Goal: Task Accomplishment & Management: Manage account settings

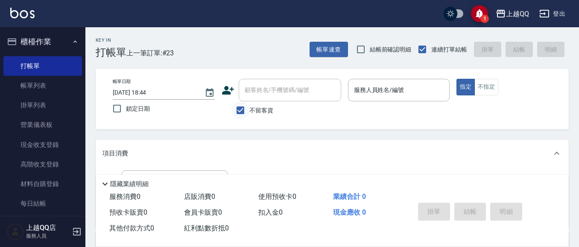
scroll to position [163, 0]
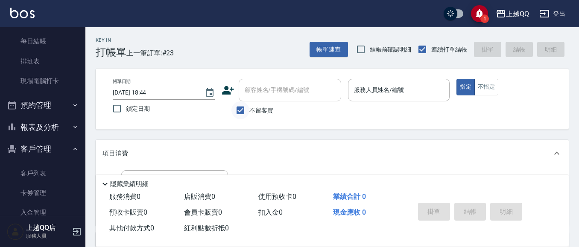
click at [240, 111] on input "不留客資" at bounding box center [240, 111] width 18 height 18
checkbox input "false"
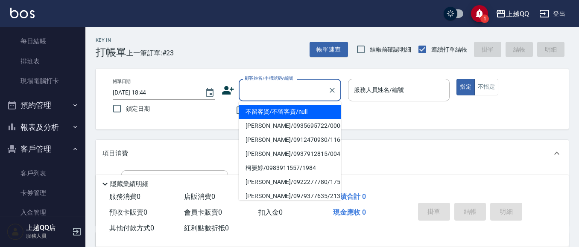
click at [256, 96] on input "顧客姓名/手機號碼/編號" at bounding box center [283, 90] width 82 height 15
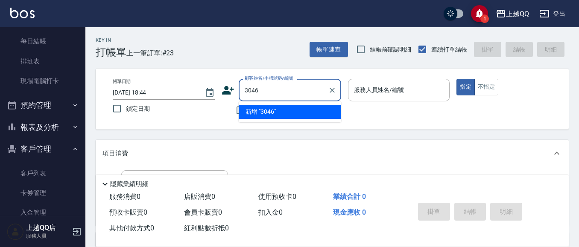
type input "3046"
click at [456, 79] on button "指定" at bounding box center [465, 87] width 18 height 17
type button "true"
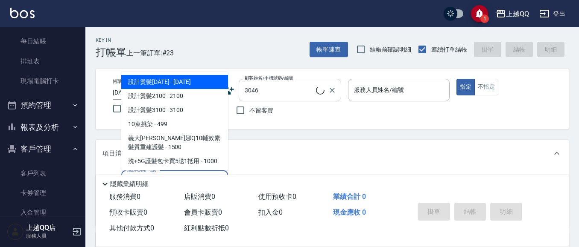
type input "101"
type input "[PERSON_NAME]/0952768723/3046"
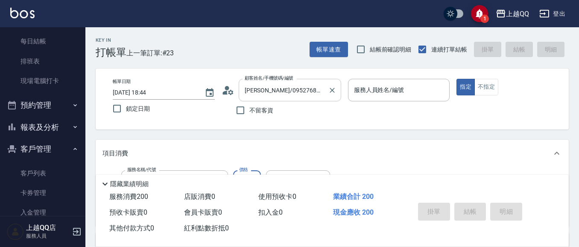
type input "洗髮(101)"
type input "2"
type input "佩怡-3"
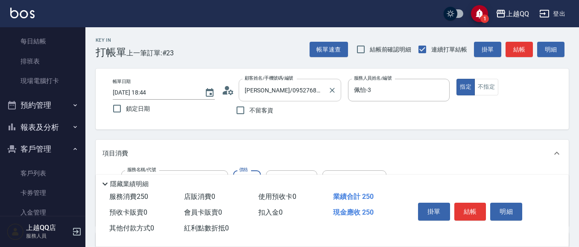
type input "250"
type input "[PERSON_NAME]-25"
click at [469, 205] on button "結帳" at bounding box center [470, 212] width 32 height 18
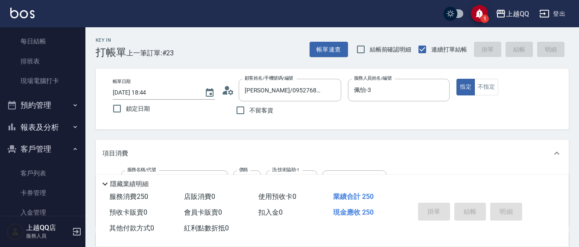
type input "[DATE] 19:28"
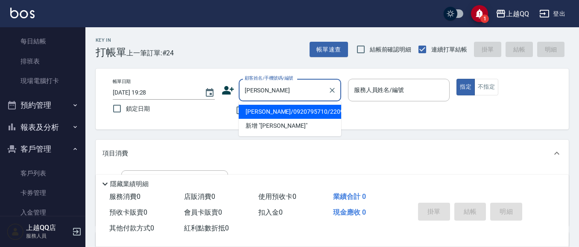
click at [318, 110] on li "[PERSON_NAME]/0920795710/2209" at bounding box center [290, 112] width 102 height 14
type input "[PERSON_NAME]/0920795710/2209"
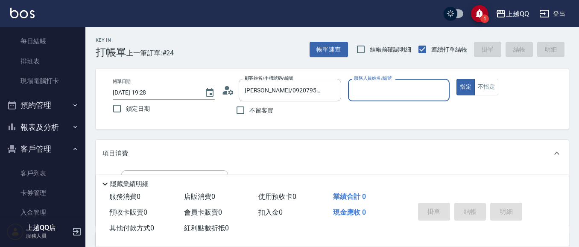
scroll to position [43, 0]
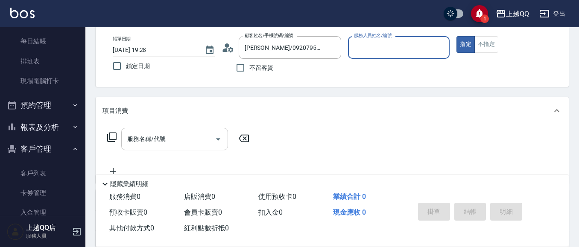
click at [171, 137] on input "服務名稱/代號" at bounding box center [168, 139] width 86 height 15
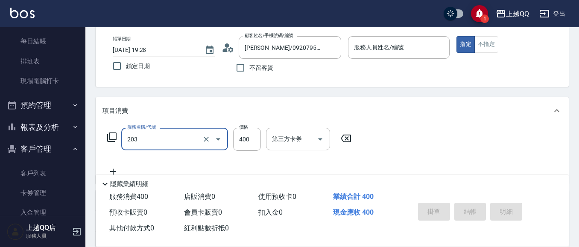
type input "指定單剪(203)"
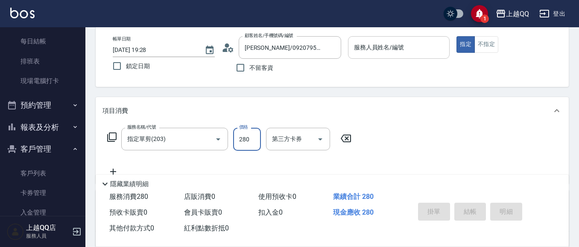
type input "280"
click at [383, 50] on div "服務人員姓名/編號 服務人員姓名/編號" at bounding box center [399, 47] width 102 height 23
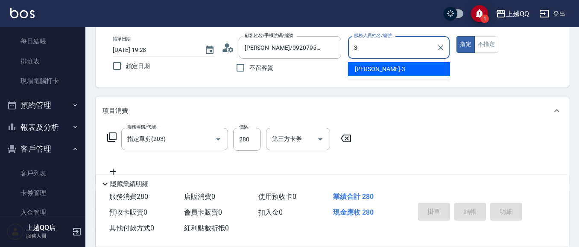
type input "佩怡-3"
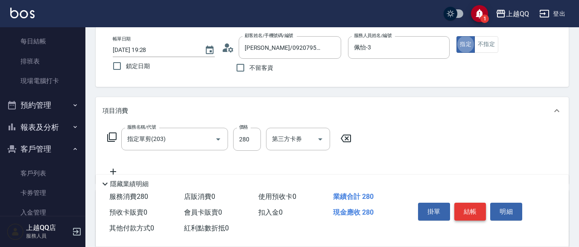
click at [470, 209] on button "結帳" at bounding box center [470, 212] width 32 height 18
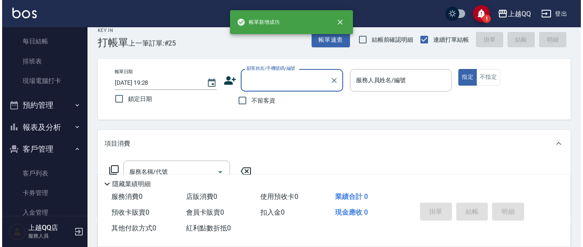
scroll to position [0, 0]
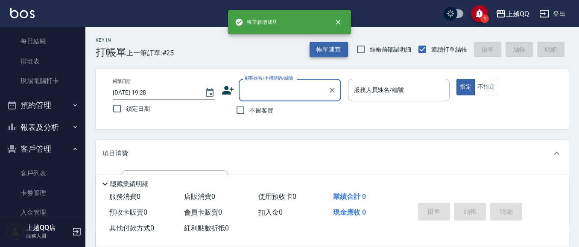
click at [328, 52] on button "帳單速查" at bounding box center [328, 50] width 38 height 16
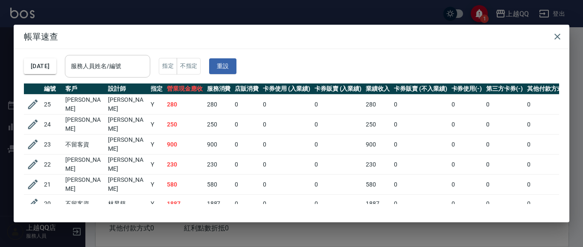
click at [129, 70] on input "服務人員姓名/編號" at bounding box center [108, 66] width 78 height 15
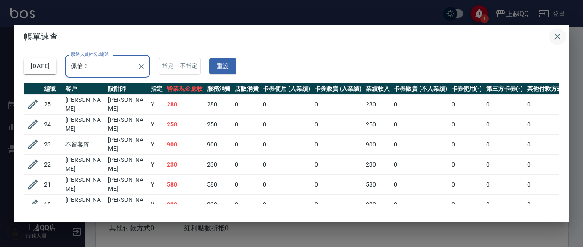
type input "佩怡-3"
click at [556, 32] on icon "button" at bounding box center [557, 37] width 10 height 10
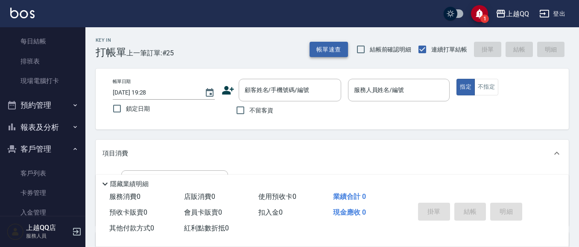
click at [318, 50] on button "帳單速查" at bounding box center [328, 50] width 38 height 16
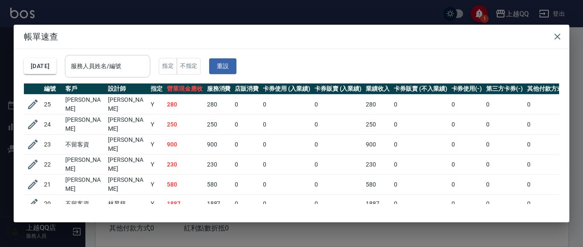
click at [150, 73] on div "服務人員姓名/編號" at bounding box center [107, 66] width 85 height 23
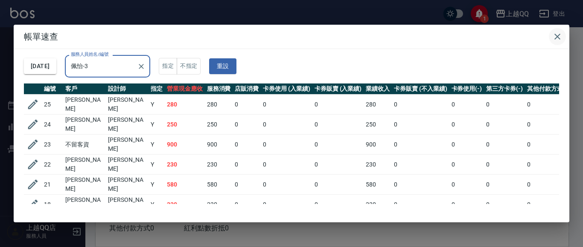
type input "佩怡-3"
click at [556, 36] on icon "button" at bounding box center [557, 37] width 6 height 6
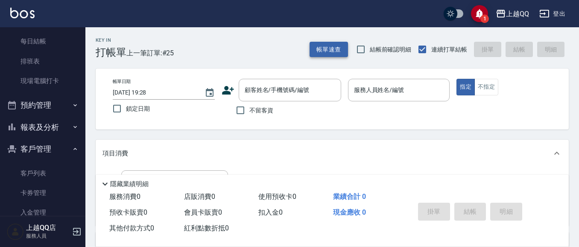
click at [345, 47] on button "帳單速查" at bounding box center [328, 50] width 38 height 16
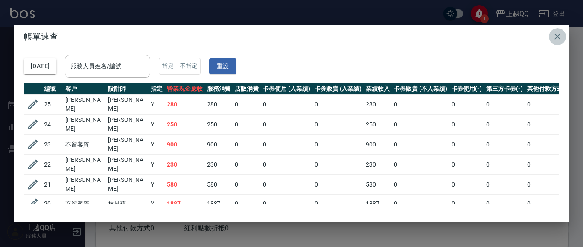
click at [562, 35] on icon "button" at bounding box center [557, 37] width 10 height 10
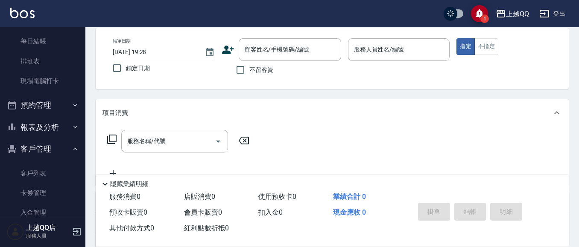
scroll to position [43, 0]
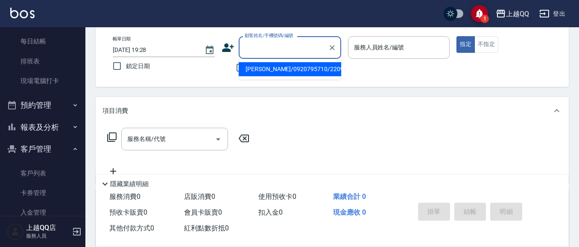
click at [249, 49] on input "顧客姓名/手機號碼/編號" at bounding box center [283, 47] width 82 height 15
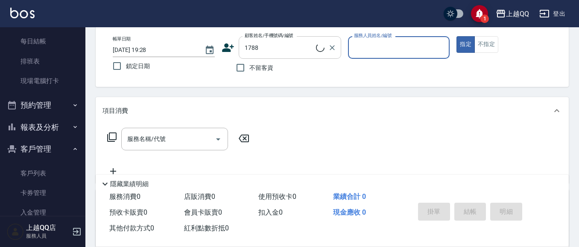
type input "劉佳恩/0961236079/1788"
type input "欣樺-6"
click at [456, 36] on button "指定" at bounding box center [465, 44] width 18 height 17
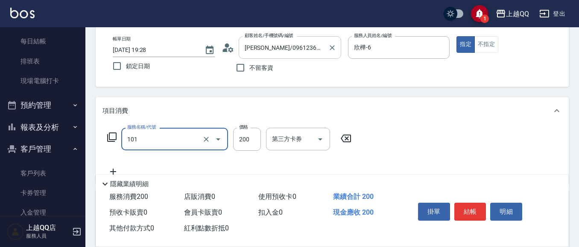
type input "洗髮(101)"
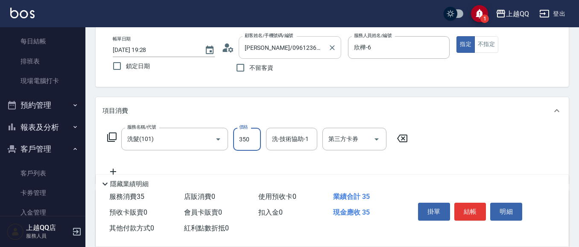
type input "350"
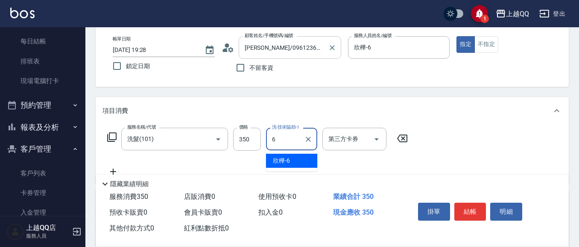
type input "欣樺-6"
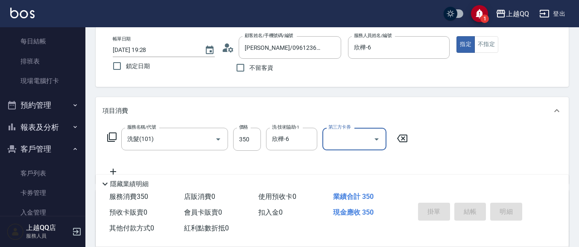
type input "2025/09/22 19:42"
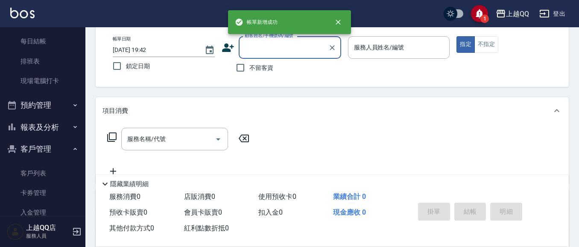
drag, startPoint x: 253, startPoint y: 67, endPoint x: 279, endPoint y: 52, distance: 30.8
click at [254, 66] on span "不留客資" at bounding box center [261, 68] width 24 height 9
click at [249, 66] on input "不留客資" at bounding box center [240, 68] width 18 height 18
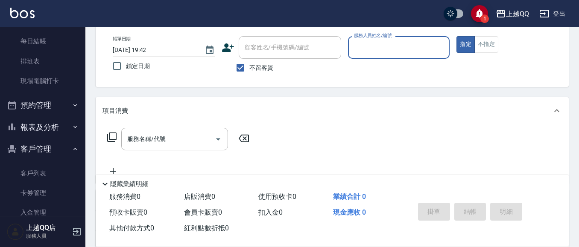
click at [253, 61] on label "不留客資" at bounding box center [252, 68] width 42 height 18
click at [249, 61] on input "不留客資" at bounding box center [240, 68] width 18 height 18
checkbox input "false"
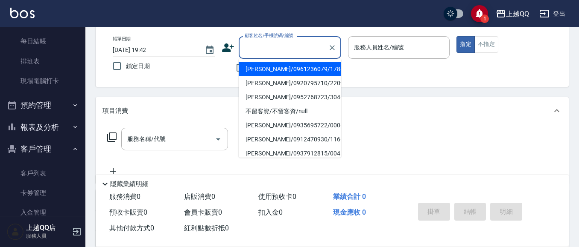
click at [260, 50] on input "顧客姓名/手機號碼/編號" at bounding box center [283, 47] width 82 height 15
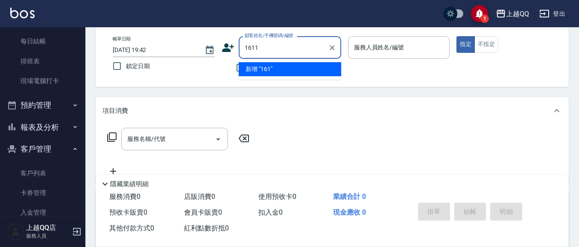
type input "1611"
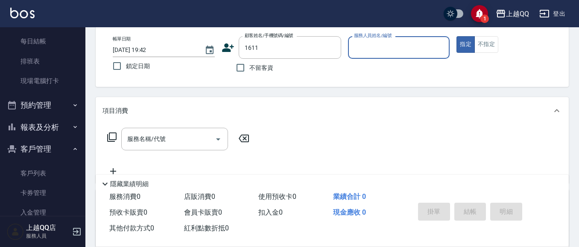
click at [456, 36] on button "指定" at bounding box center [465, 44] width 18 height 17
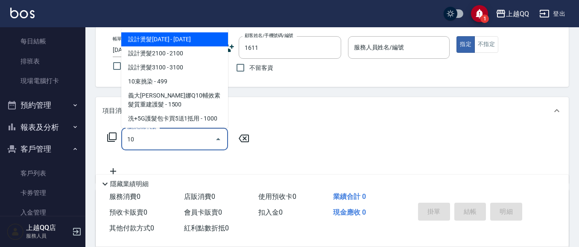
type input "1"
type input "曾鈺庭/0908268958/1611"
type input "欣樺-6"
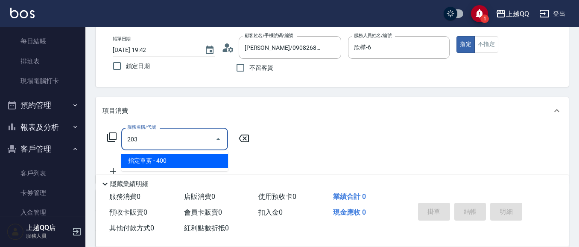
type input "指定單剪(203)"
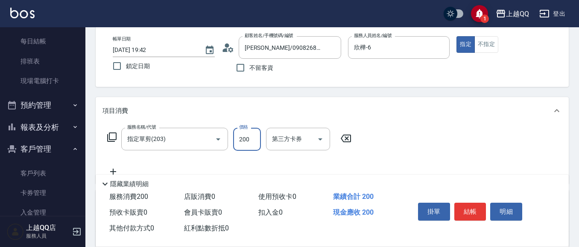
type input "200"
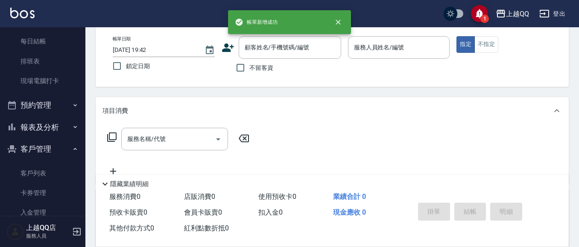
click at [261, 71] on span "不留客資" at bounding box center [261, 68] width 24 height 9
click at [249, 71] on input "不留客資" at bounding box center [240, 68] width 18 height 18
checkbox input "true"
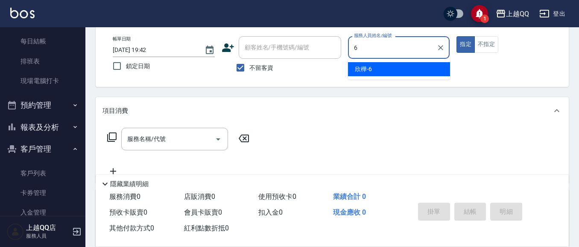
type input "欣樺-6"
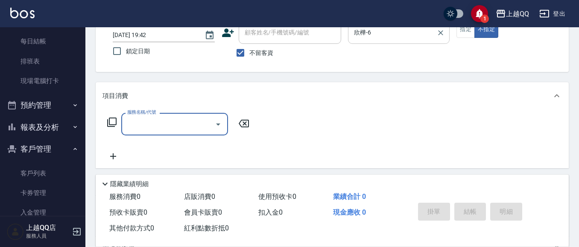
scroll to position [60, 0]
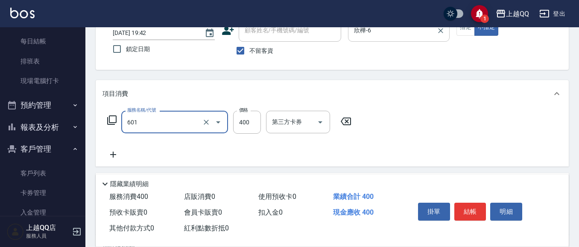
type input "髮原素活養健康洗(601)"
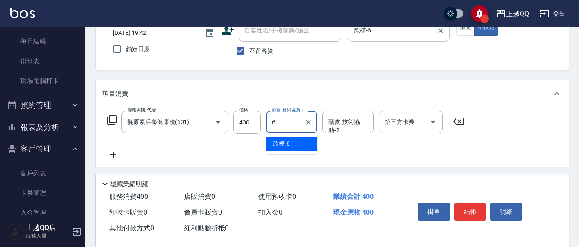
type input "欣樺-6"
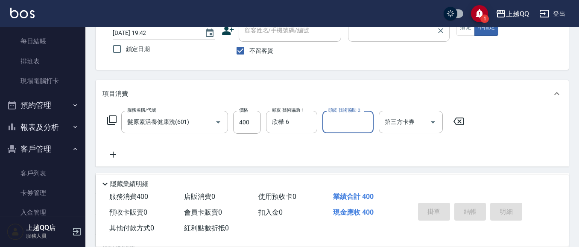
type input "2025/09/22 19:43"
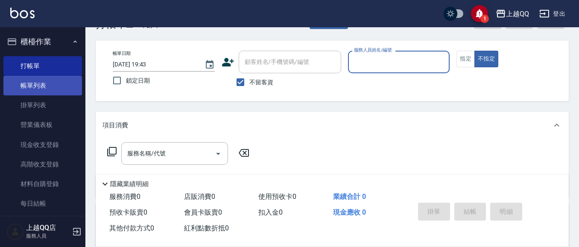
scroll to position [0, 0]
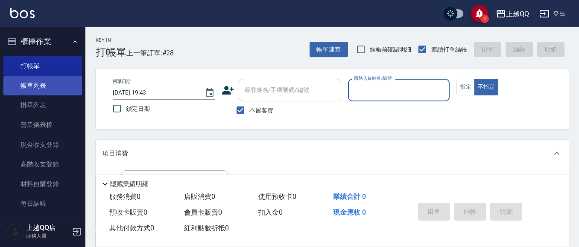
click at [34, 79] on link "帳單列表" at bounding box center [42, 86] width 79 height 20
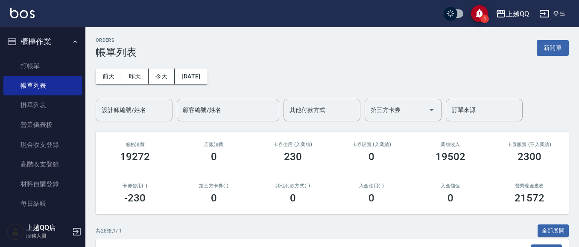
click at [143, 117] on input "設計師編號/姓名" at bounding box center [133, 110] width 69 height 15
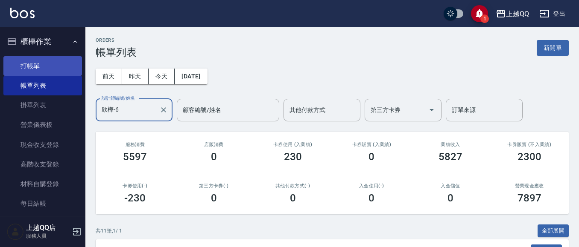
type input "欣樺-6"
click at [38, 66] on link "打帳單" at bounding box center [42, 66] width 79 height 20
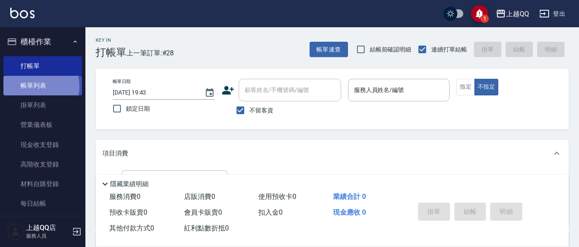
click at [33, 87] on link "帳單列表" at bounding box center [42, 86] width 79 height 20
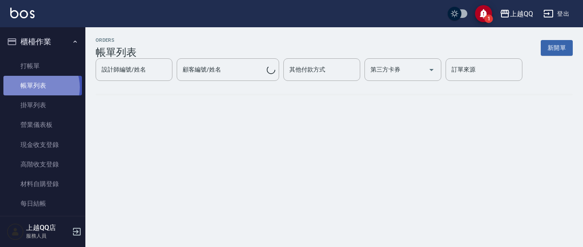
click at [35, 87] on link "帳單列表" at bounding box center [42, 86] width 79 height 20
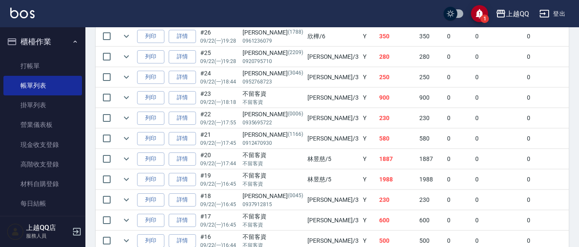
scroll to position [299, 0]
click at [47, 61] on link "打帳單" at bounding box center [42, 66] width 79 height 20
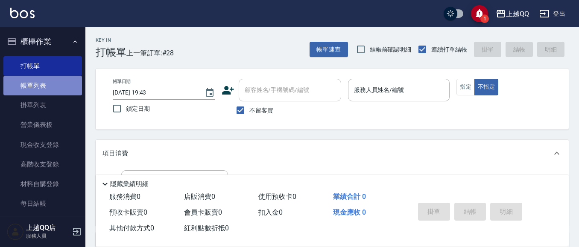
click at [53, 87] on link "帳單列表" at bounding box center [42, 86] width 79 height 20
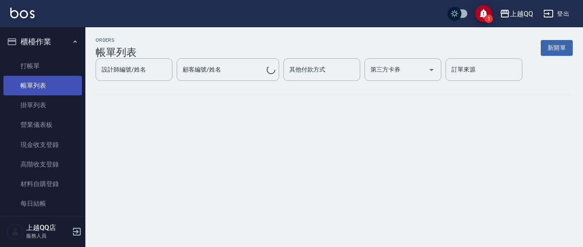
click at [38, 85] on link "帳單列表" at bounding box center [42, 86] width 79 height 20
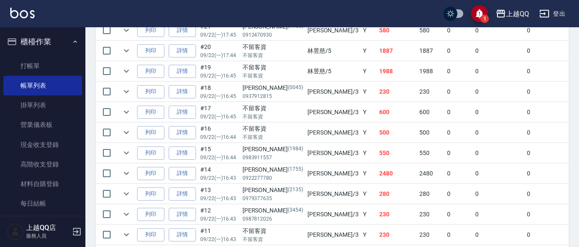
scroll to position [427, 0]
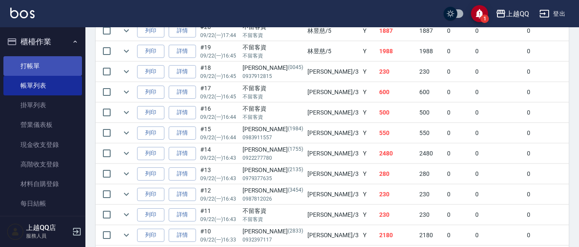
click at [38, 67] on link "打帳單" at bounding box center [42, 66] width 79 height 20
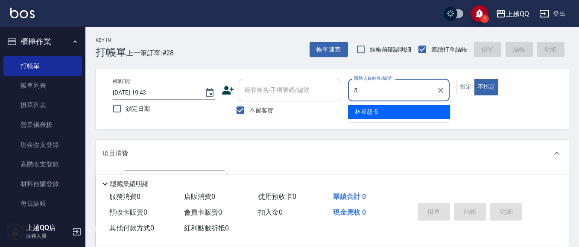
type input "林昱慈-5"
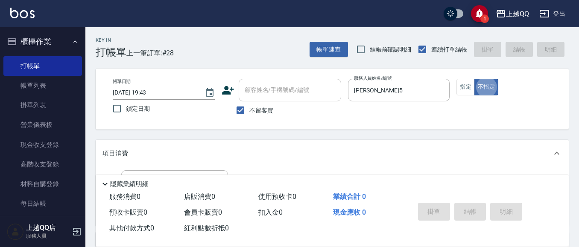
type button "false"
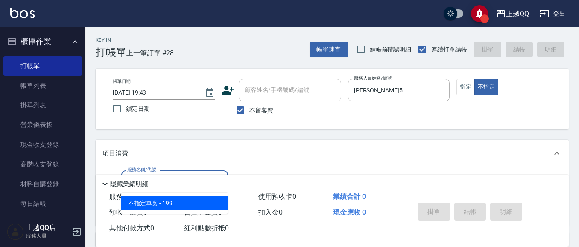
type input "不指定單剪(202)"
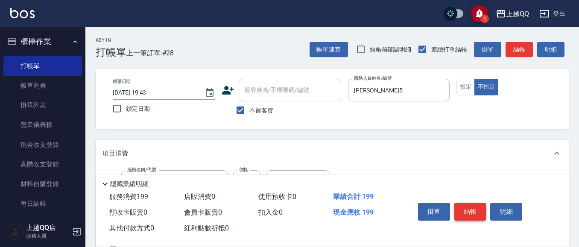
click at [464, 211] on button "結帳" at bounding box center [470, 212] width 32 height 18
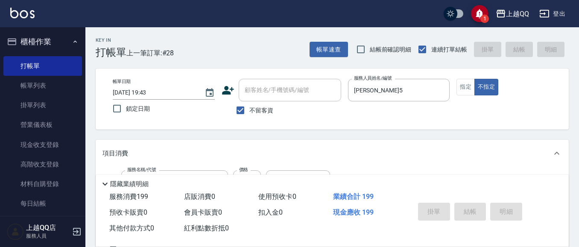
type input "2025/09/22 19:45"
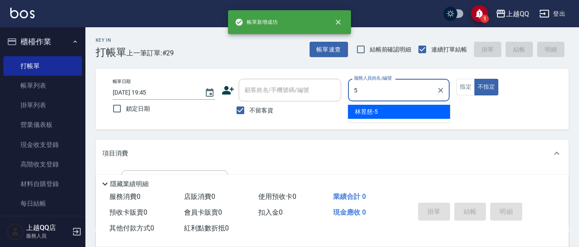
type input "林昱慈-5"
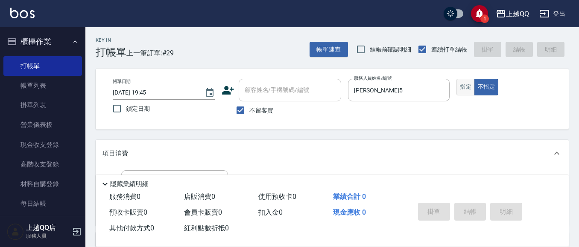
click at [466, 86] on button "指定" at bounding box center [465, 87] width 18 height 17
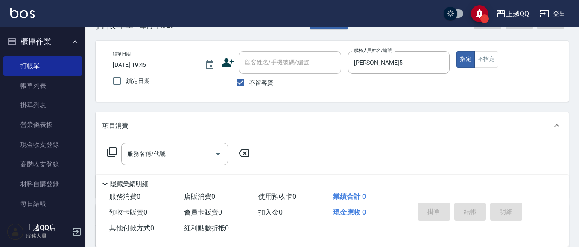
scroll to position [43, 0]
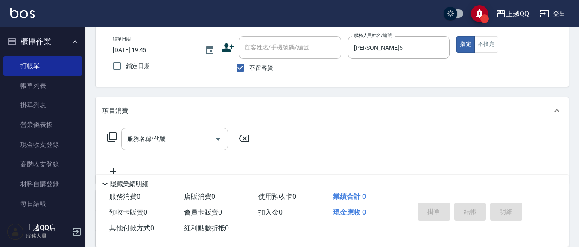
click at [131, 138] on div "服務名稱/代號 服務名稱/代號" at bounding box center [174, 139] width 107 height 23
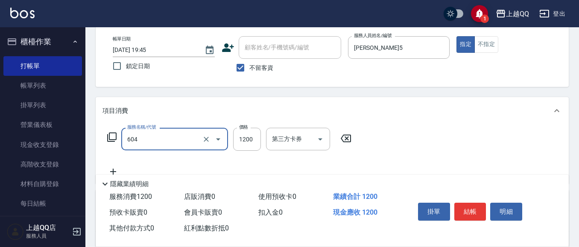
type input "髮原素醫學頭皮養護洗(604)"
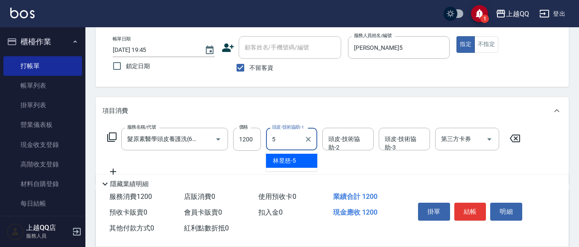
type input "林昱慈-5"
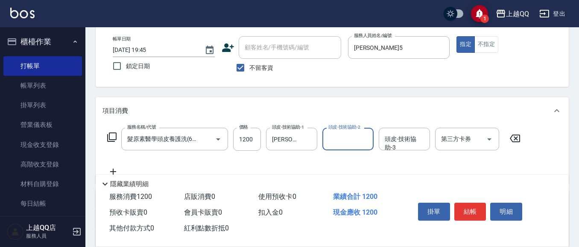
type input "5"
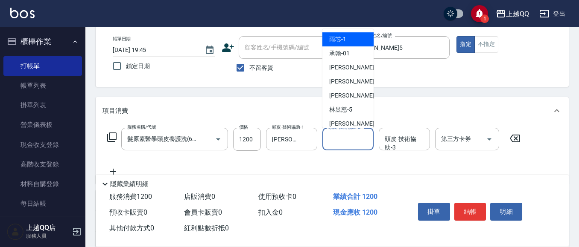
click at [454, 179] on div "隱藏業績明細" at bounding box center [334, 184] width 468 height 10
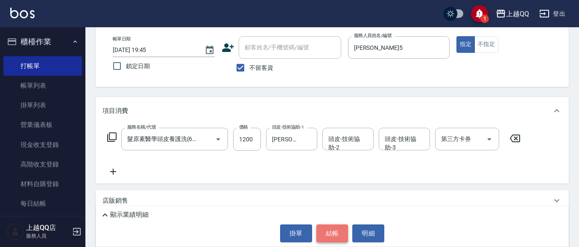
click at [328, 233] on button "結帳" at bounding box center [332, 234] width 32 height 18
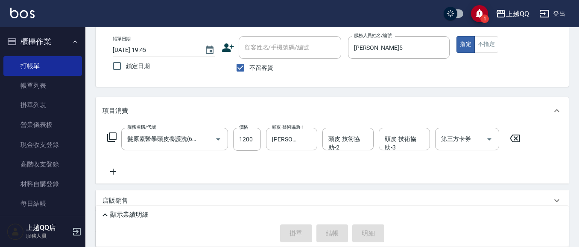
type input "2025/09/22 19:46"
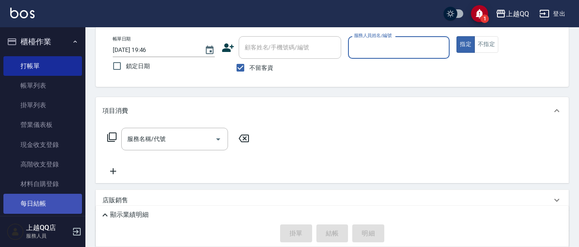
click at [38, 198] on link "每日結帳" at bounding box center [42, 204] width 79 height 20
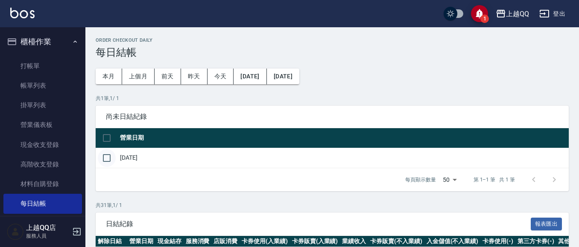
click at [106, 161] on input "checkbox" at bounding box center [107, 158] width 18 height 18
checkbox input "true"
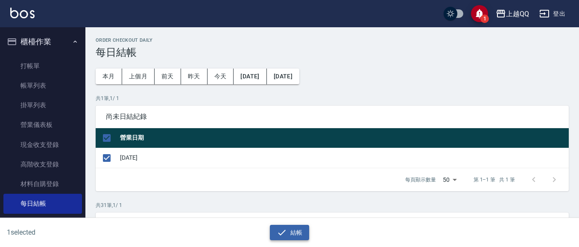
click at [304, 236] on button "結帳" at bounding box center [290, 233] width 40 height 16
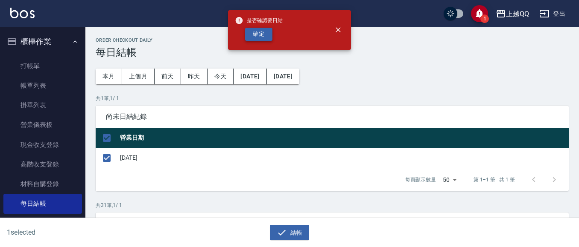
click at [260, 34] on button "確定" at bounding box center [258, 34] width 27 height 13
checkbox input "false"
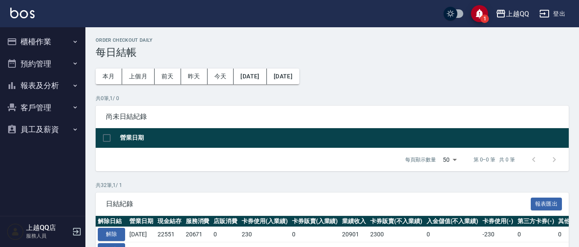
click at [31, 79] on button "報表及分析" at bounding box center [42, 86] width 79 height 22
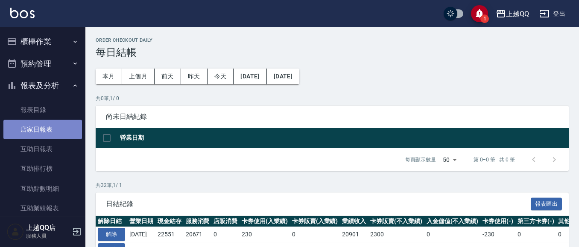
click at [46, 129] on link "店家日報表" at bounding box center [42, 130] width 79 height 20
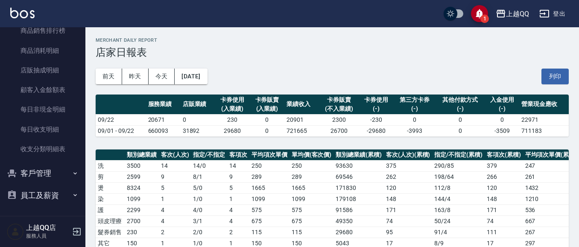
scroll to position [297, 0]
click at [45, 195] on button "員工及薪資" at bounding box center [42, 195] width 79 height 22
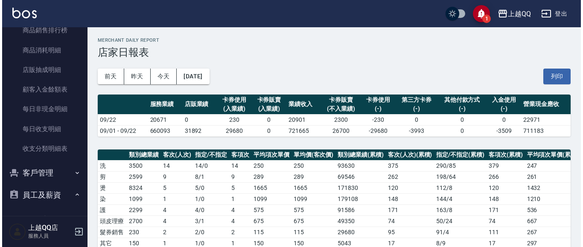
scroll to position [343, 0]
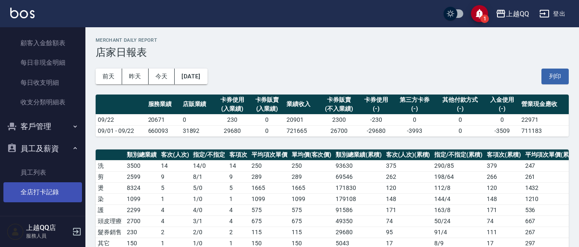
click at [45, 193] on link "全店打卡記錄" at bounding box center [42, 193] width 79 height 20
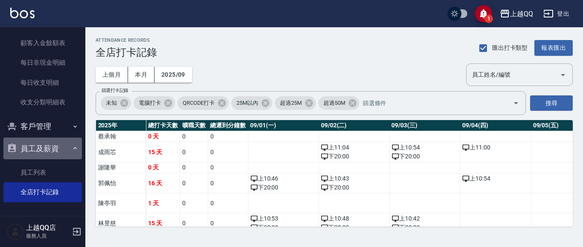
click at [58, 144] on button "員工及薪資" at bounding box center [42, 149] width 79 height 22
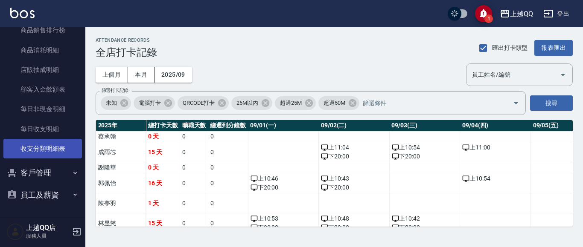
scroll to position [297, 0]
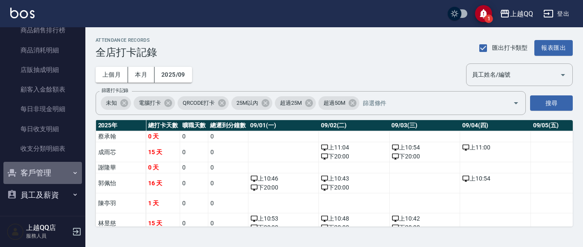
click at [56, 170] on button "客戶管理" at bounding box center [42, 173] width 79 height 22
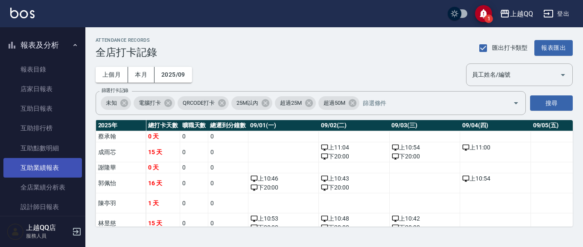
scroll to position [0, 0]
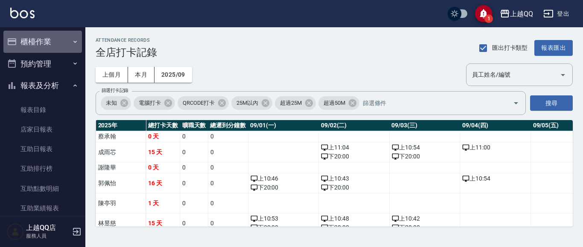
click at [54, 34] on button "櫃檯作業" at bounding box center [42, 42] width 79 height 22
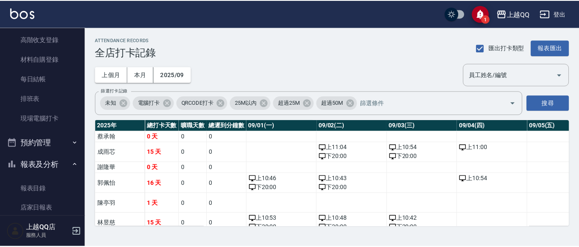
scroll to position [128, 0]
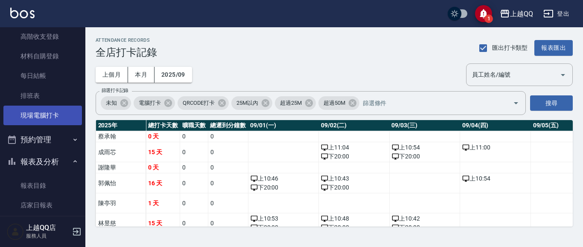
click at [57, 119] on link "現場電腦打卡" at bounding box center [42, 116] width 79 height 20
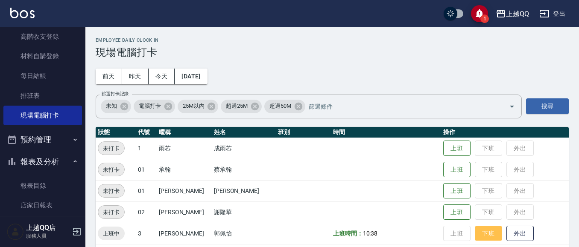
click at [475, 237] on button "下班" at bounding box center [487, 234] width 27 height 15
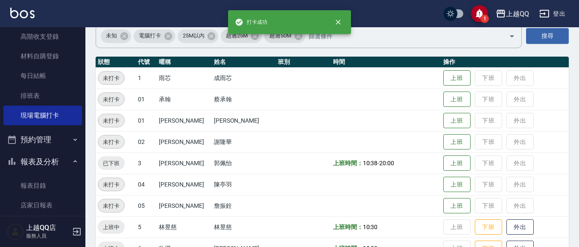
scroll to position [85, 0]
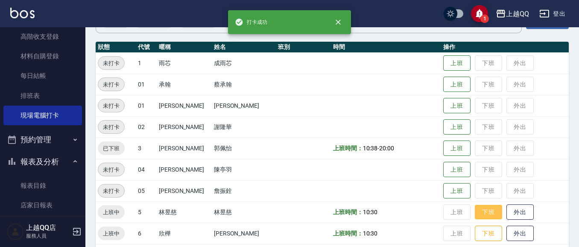
click at [478, 212] on button "下班" at bounding box center [487, 212] width 27 height 15
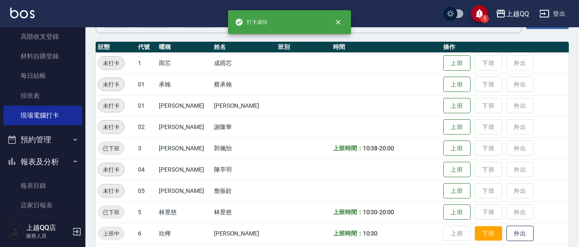
click at [477, 231] on button "下班" at bounding box center [487, 234] width 27 height 15
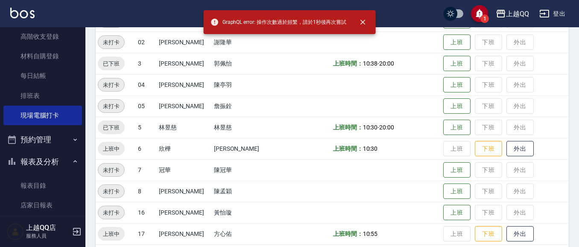
scroll to position [171, 0]
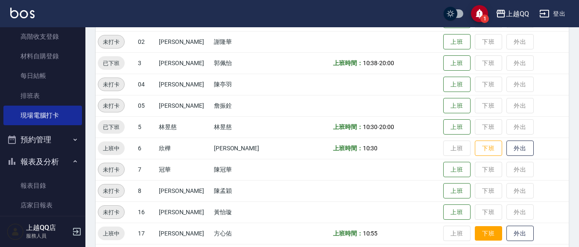
click at [477, 230] on button "下班" at bounding box center [487, 234] width 27 height 15
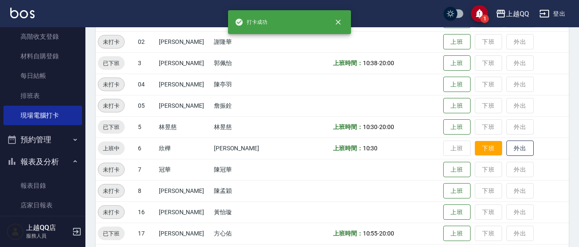
click at [474, 143] on button "下班" at bounding box center [487, 148] width 27 height 15
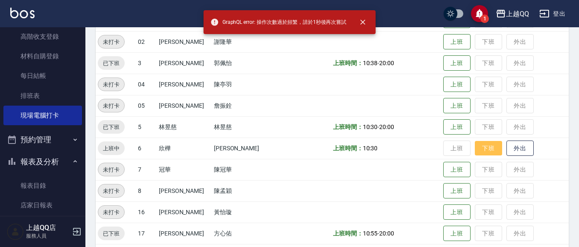
click at [476, 146] on button "下班" at bounding box center [487, 148] width 27 height 15
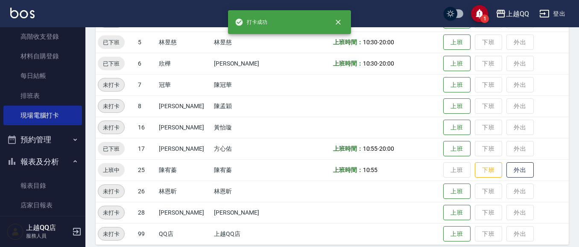
scroll to position [256, 0]
click at [478, 171] on button "下班" at bounding box center [487, 170] width 27 height 15
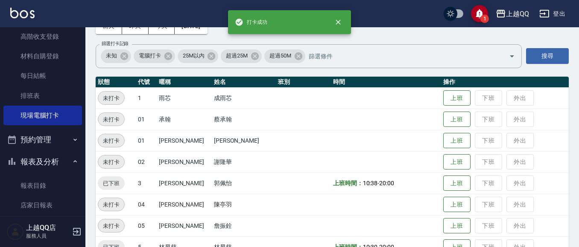
scroll to position [0, 0]
